Goal: Task Accomplishment & Management: Use online tool/utility

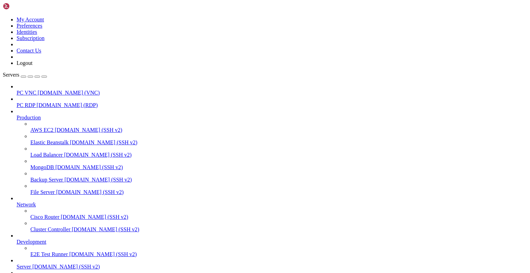
scroll to position [37, 0]
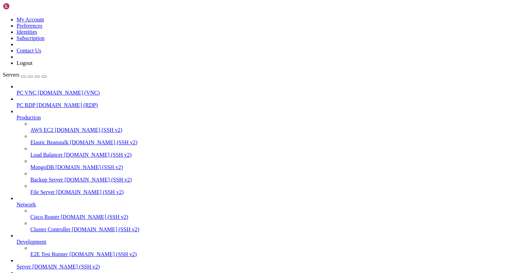
click at [30, 226] on div at bounding box center [278, 223] width 496 height 6
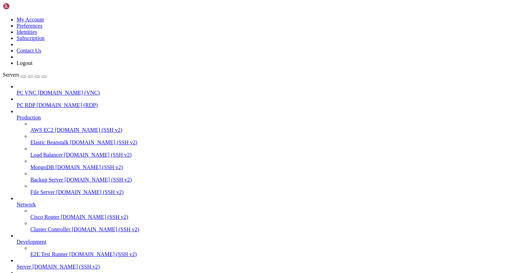
click at [30, 226] on div at bounding box center [278, 223] width 496 height 6
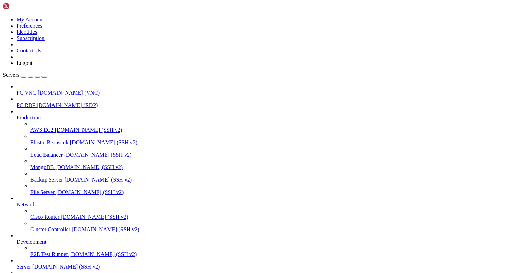
click at [44, 77] on icon "button" at bounding box center [44, 77] width 0 height 0
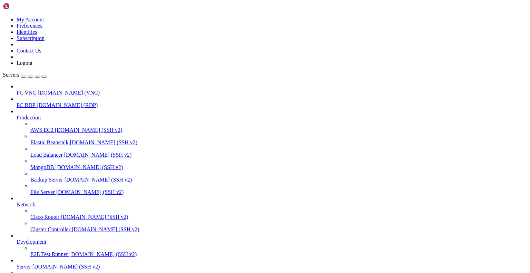
drag, startPoint x: 212, startPoint y: 927, endPoint x: 234, endPoint y: 933, distance: 22.7
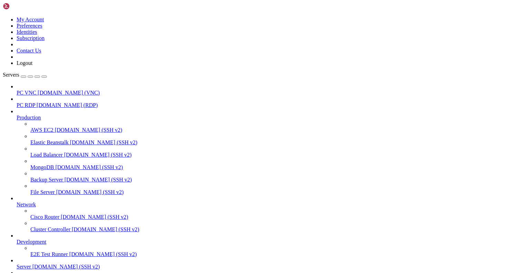
drag, startPoint x: 92, startPoint y: 971, endPoint x: 113, endPoint y: 971, distance: 21.0
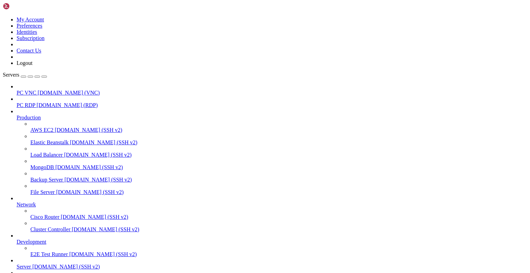
drag, startPoint x: 101, startPoint y: 970, endPoint x: 101, endPoint y: 957, distance: 13.1
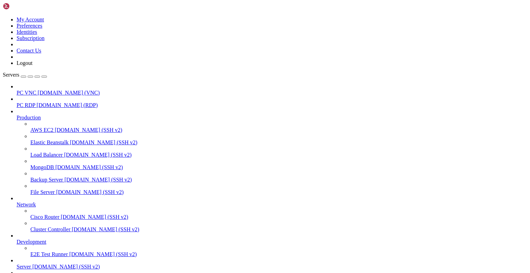
scroll to position [3, 0]
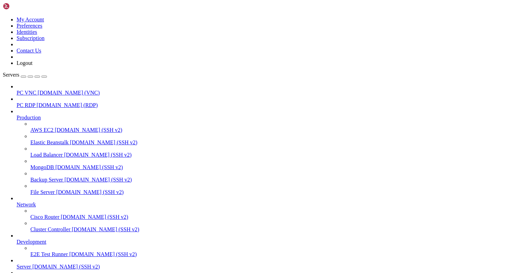
click at [46, 90] on span "[DOMAIN_NAME] (VNC)" at bounding box center [69, 93] width 62 height 6
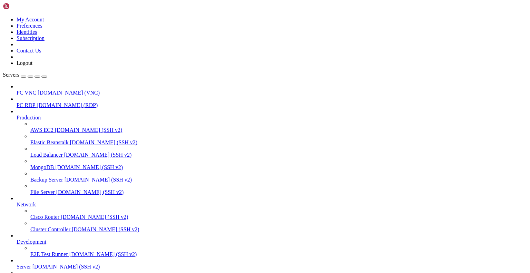
click at [46, 90] on span "[DOMAIN_NAME] (VNC)" at bounding box center [69, 93] width 62 height 6
click at [47, 76] on button "button" at bounding box center [44, 77] width 6 height 2
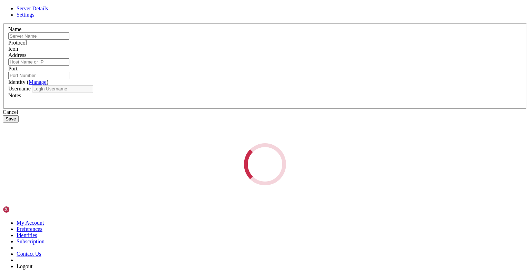
type input "PC VNC"
type input "[DOMAIN_NAME]"
type input "5900"
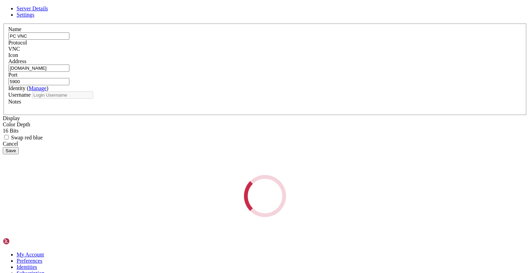
type input "gingerphoenix10"
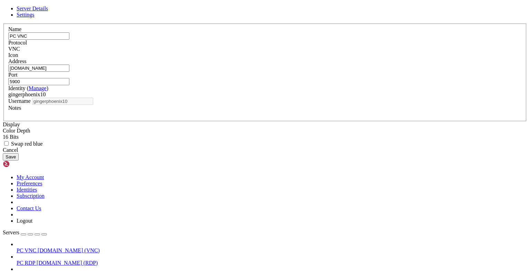
click at [34, 18] on span "Settings" at bounding box center [26, 15] width 18 height 6
click at [48, 11] on span "Server Details" at bounding box center [32, 9] width 31 height 6
click at [94, 6] on div "Server Details Settings Name PC VNC Protocol VNC Icon" at bounding box center [265, 83] width 524 height 155
click at [299, 153] on div "Cancel" at bounding box center [265, 150] width 524 height 6
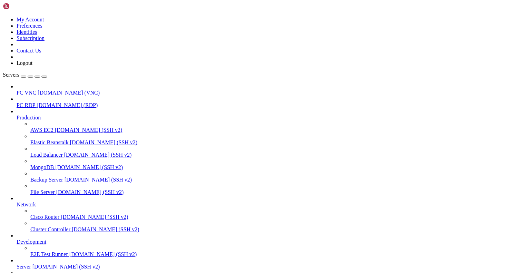
scroll to position [89580, 0]
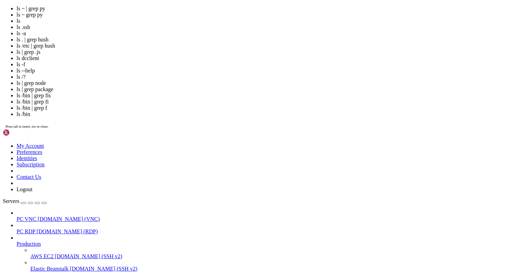
scroll to position [89760, 0]
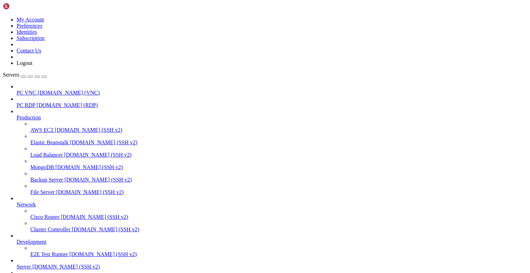
drag, startPoint x: 6, startPoint y: 687, endPoint x: 247, endPoint y: 735, distance: 246.4
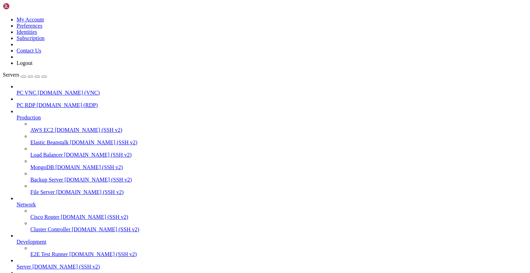
drag, startPoint x: 67, startPoint y: 772, endPoint x: 6, endPoint y: 661, distance: 126.1
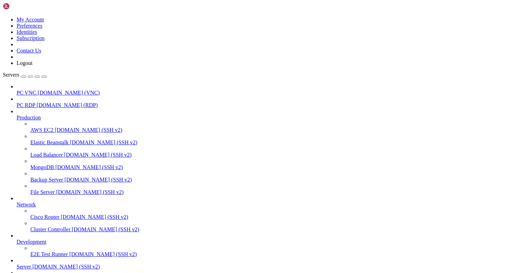
drag, startPoint x: 28, startPoint y: 765, endPoint x: 102, endPoint y: 767, distance: 74.2
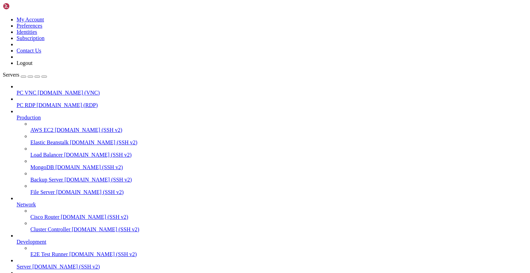
drag, startPoint x: 6, startPoint y: 727, endPoint x: 187, endPoint y: 766, distance: 185.5
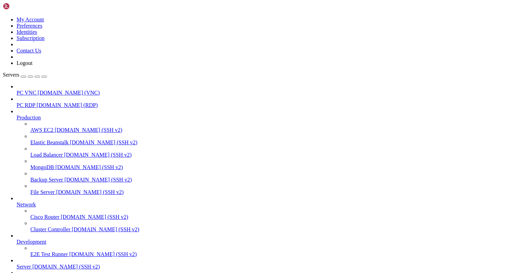
scroll to position [93205, 0]
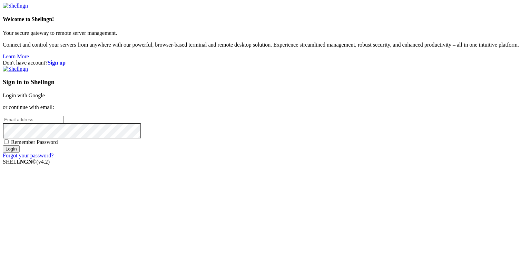
click at [64, 123] on input "email" at bounding box center [33, 119] width 61 height 7
type input "gingerphoenix10@gmail.com"
click at [324, 159] on div "Sign in to Shellngn Login with Google or continue with email: gingerphoenix10@g…" at bounding box center [265, 112] width 524 height 93
click at [322, 145] on div "Remember Password" at bounding box center [265, 141] width 524 height 7
click at [58, 145] on span "Remember Password" at bounding box center [34, 142] width 47 height 6
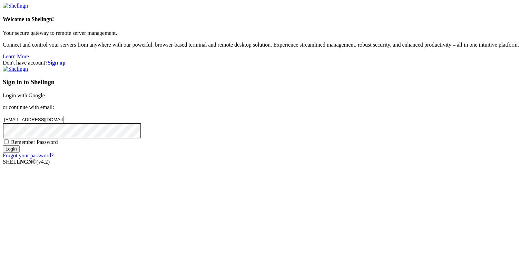
click at [9, 144] on input "Remember Password" at bounding box center [6, 141] width 4 height 4
checkbox input "true"
click at [20, 152] on input "Login" at bounding box center [11, 148] width 17 height 7
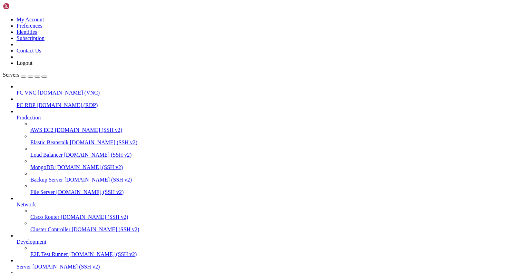
scroll to position [93323, 0]
